Goal: Task Accomplishment & Management: Complete application form

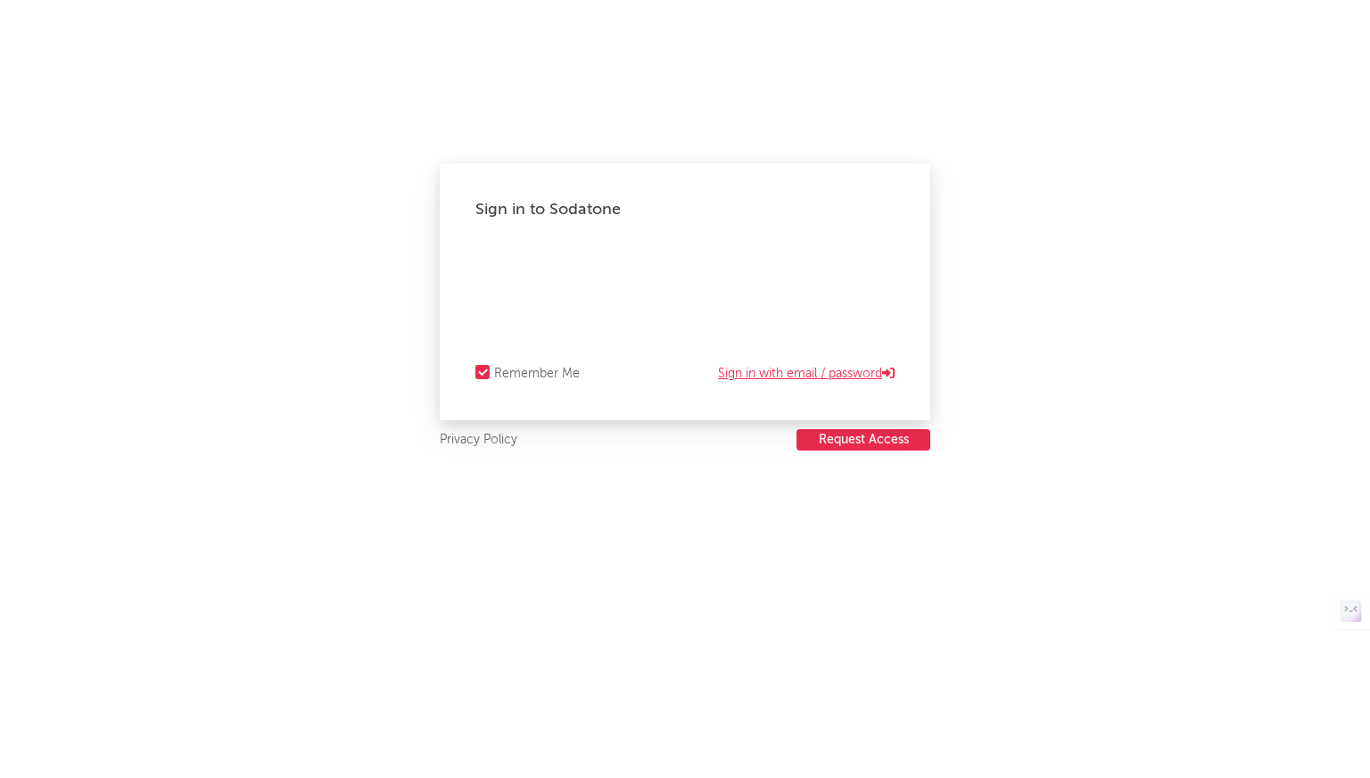
click at [822, 370] on link "Sign in with email / password" at bounding box center [806, 373] width 177 height 21
click at [855, 439] on button "Request Access" at bounding box center [864, 439] width 134 height 21
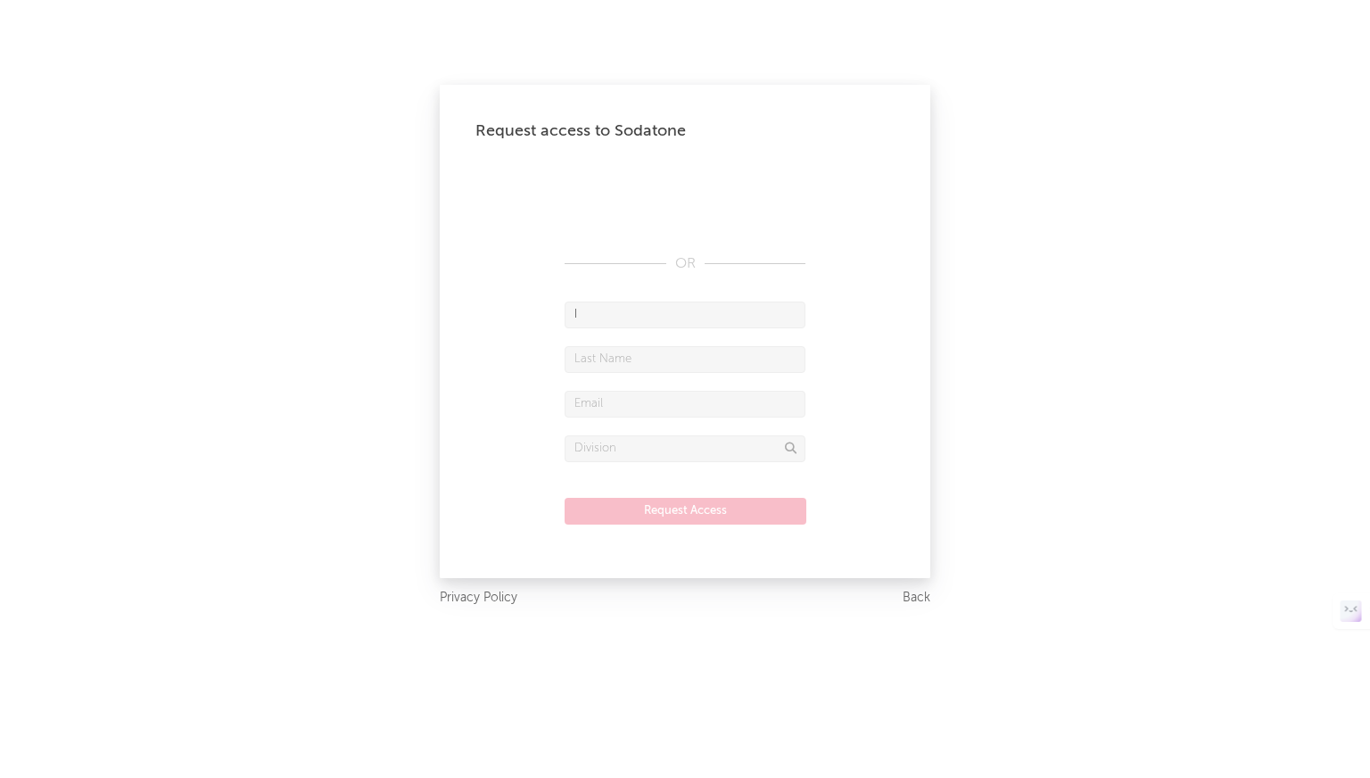
type input "ID"
type input "OGUNGBE"
type input "[EMAIL_ADDRESS][DOMAIN_NAME]"
type input "ID"
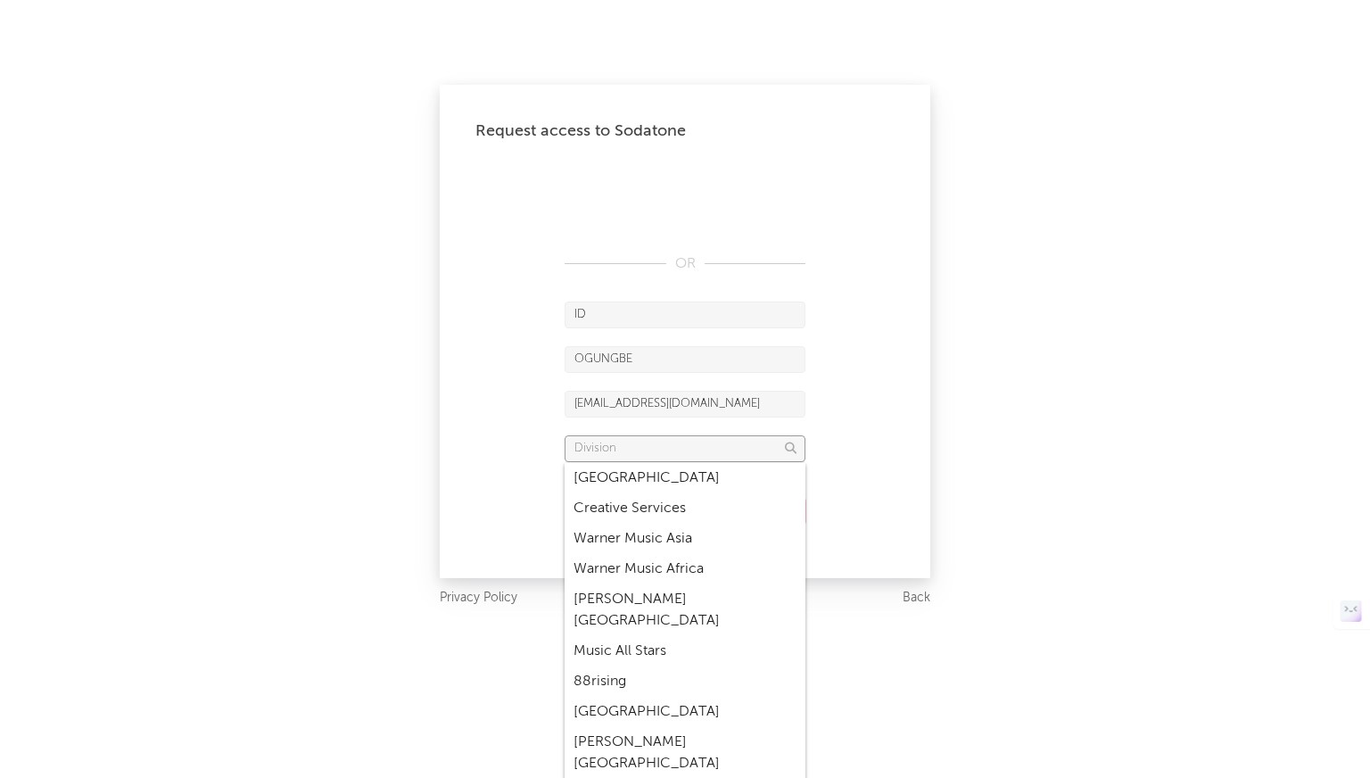
click at [610, 448] on input "text" at bounding box center [685, 448] width 241 height 27
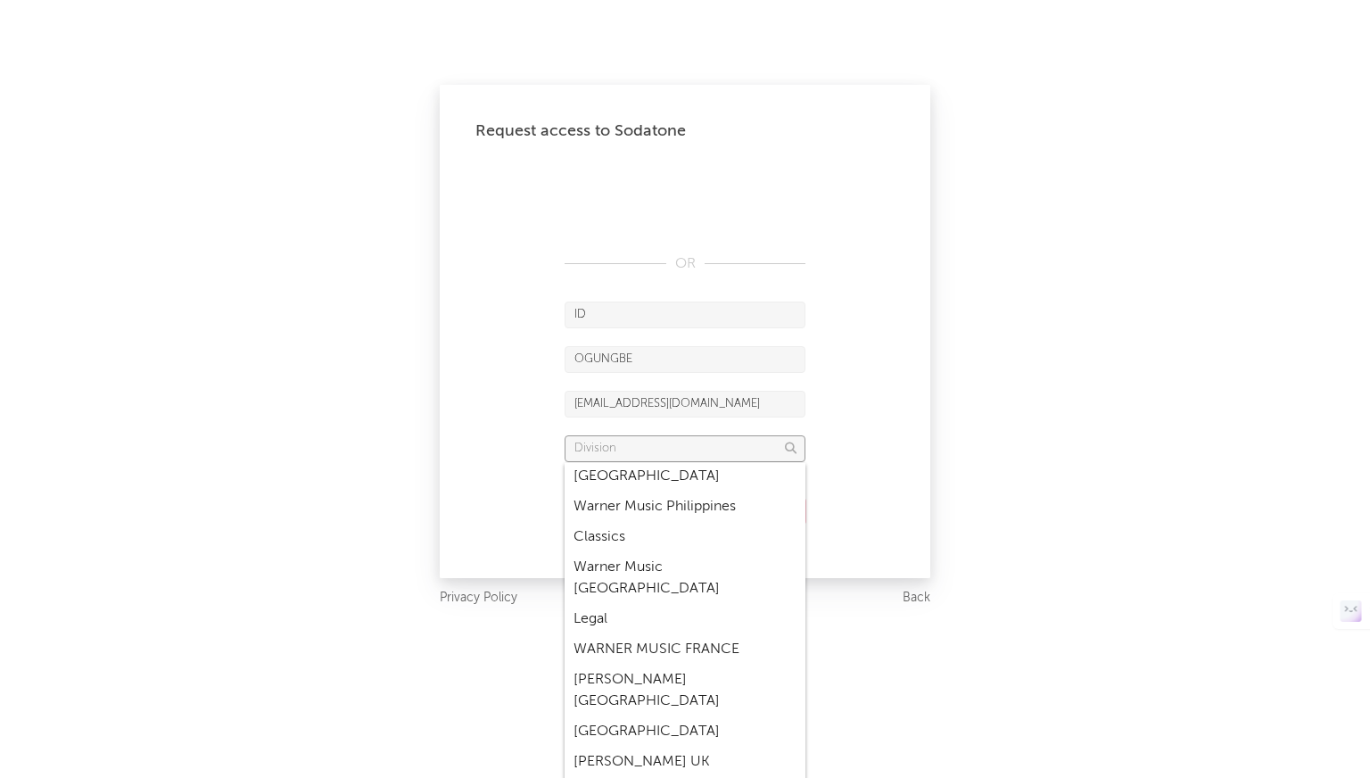
scroll to position [1309, 0]
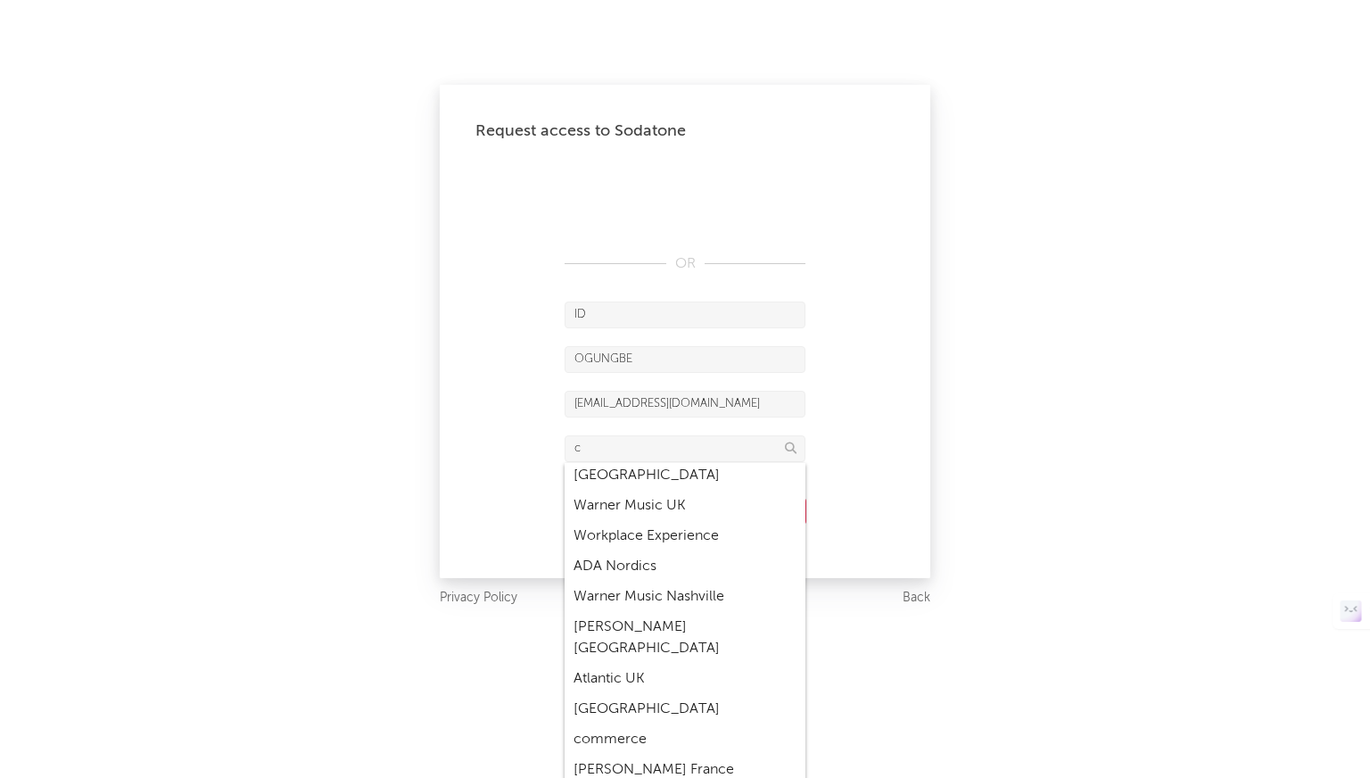
click at [645, 724] on div "commerce" at bounding box center [685, 739] width 241 height 30
type input "commerce"
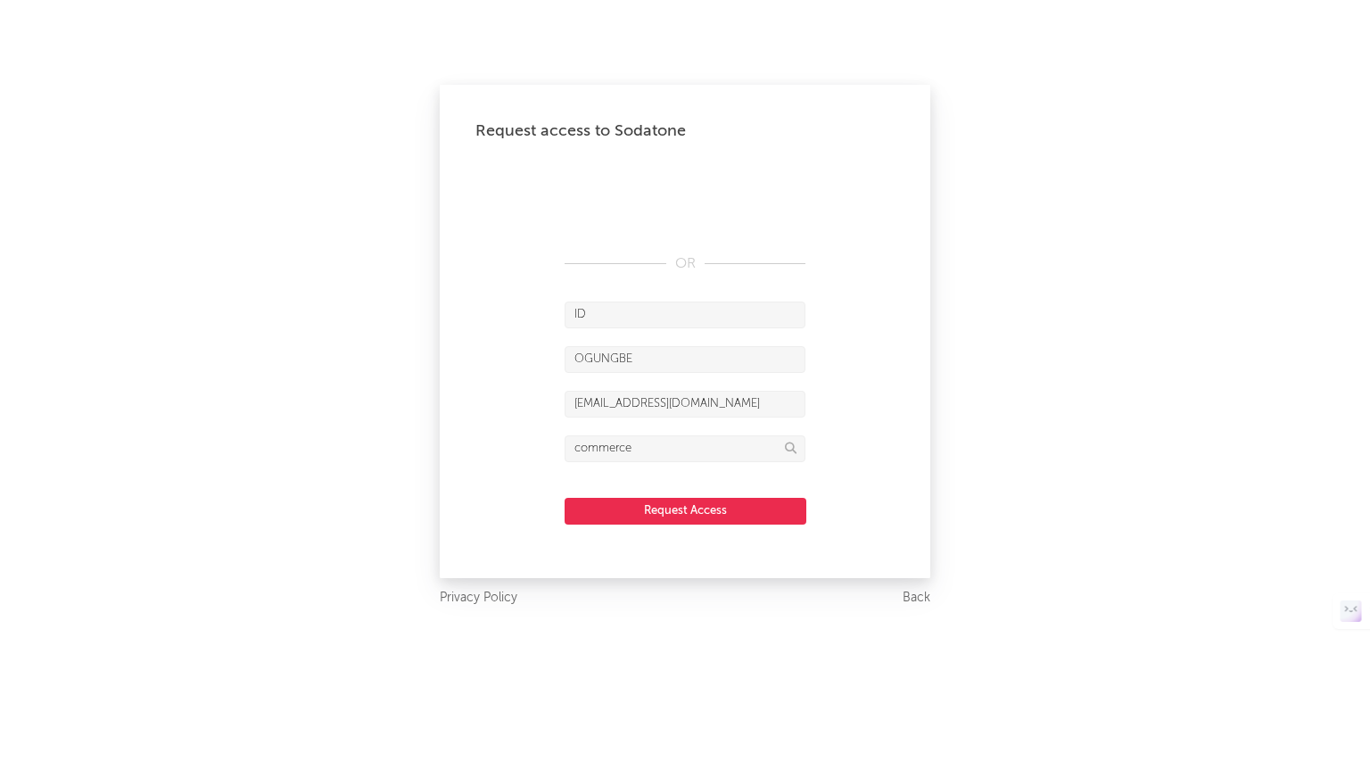
click at [674, 518] on button "Request Access" at bounding box center [686, 511] width 242 height 27
